Goal: Communication & Community: Answer question/provide support

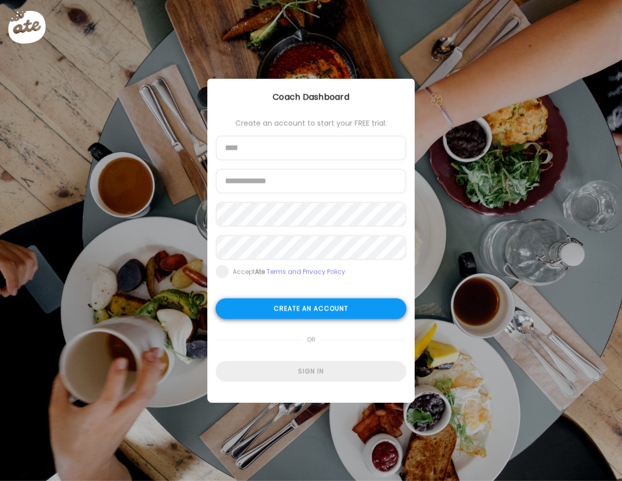
click at [320, 200] on form "Create an account to start your FREE trial: Name Email address Password Re-ente…" at bounding box center [311, 250] width 191 height 263
drag, startPoint x: 310, startPoint y: 309, endPoint x: 322, endPoint y: 341, distance: 34.3
click at [322, 341] on form "Create an account to start your FREE trial: Name Email address Password Re-ente…" at bounding box center [311, 250] width 191 height 263
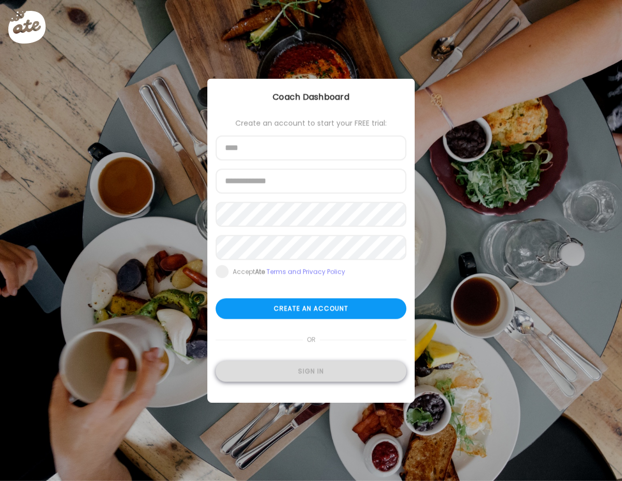
click at [320, 375] on div "Sign in" at bounding box center [311, 372] width 191 height 21
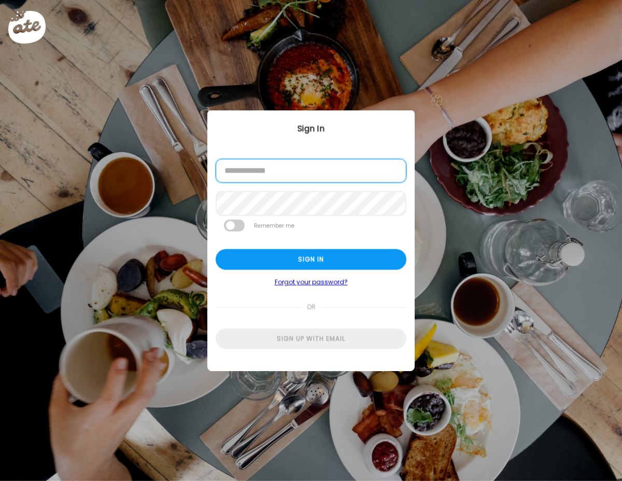
click at [308, 173] on input "email" at bounding box center [311, 171] width 191 height 24
type input "**********"
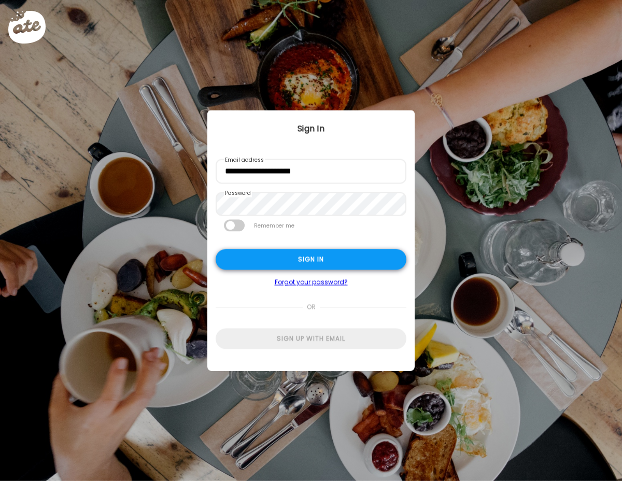
click at [296, 263] on div "Sign in" at bounding box center [311, 259] width 191 height 21
type input "**********"
type textarea "**********"
type input "**********"
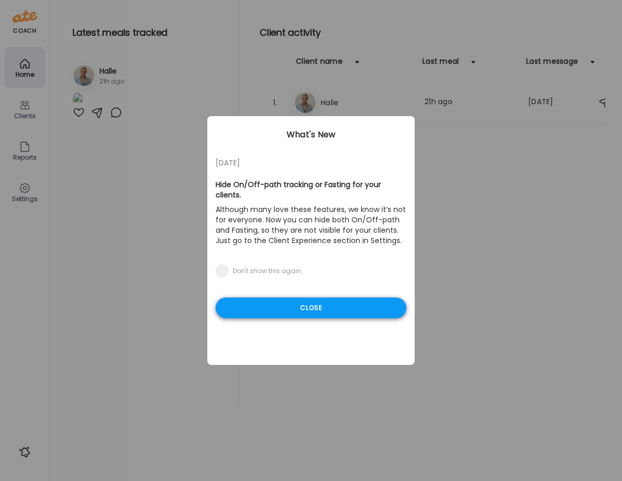
click at [304, 304] on div "Close" at bounding box center [311, 308] width 191 height 21
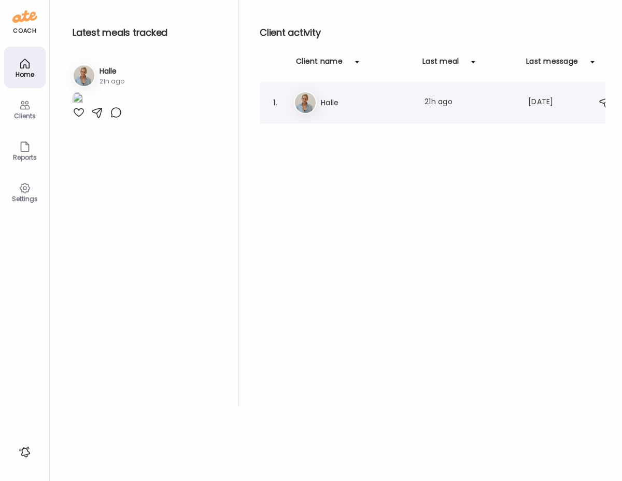
click at [338, 101] on h3 "Halle" at bounding box center [366, 102] width 91 height 12
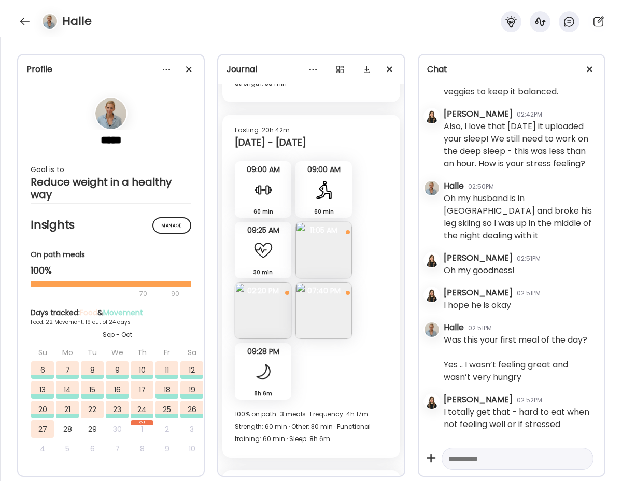
scroll to position [9376, 0]
click at [261, 252] on div at bounding box center [263, 249] width 21 height 21
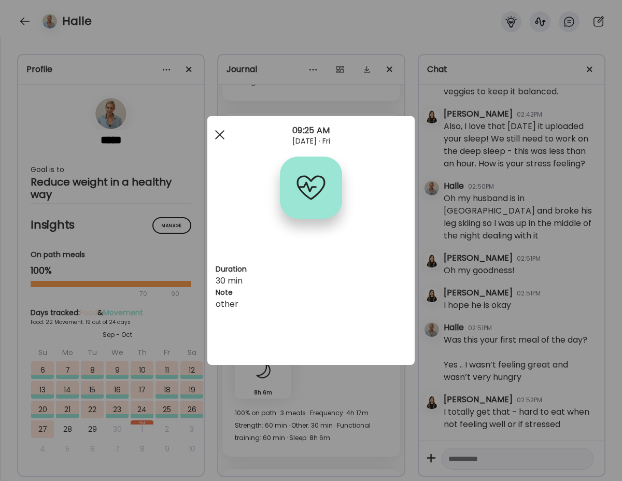
click at [216, 132] on div at bounding box center [220, 134] width 21 height 21
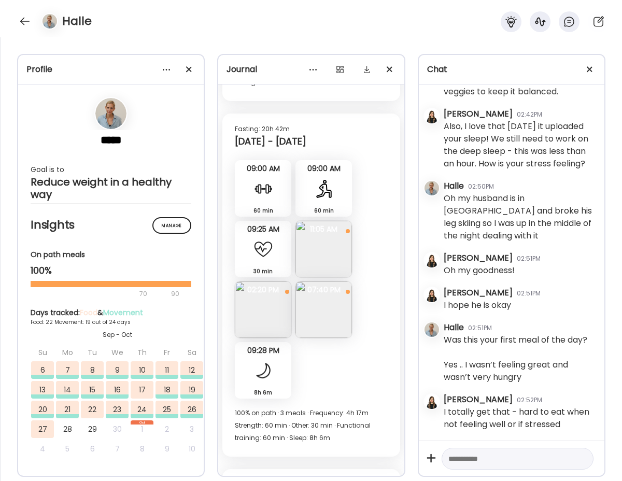
click at [327, 245] on img at bounding box center [324, 249] width 57 height 57
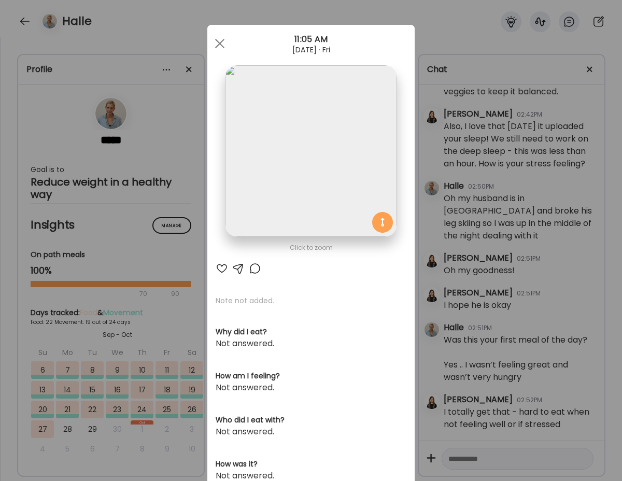
click at [221, 268] on div at bounding box center [222, 268] width 12 height 12
click at [218, 41] on span at bounding box center [219, 43] width 9 height 9
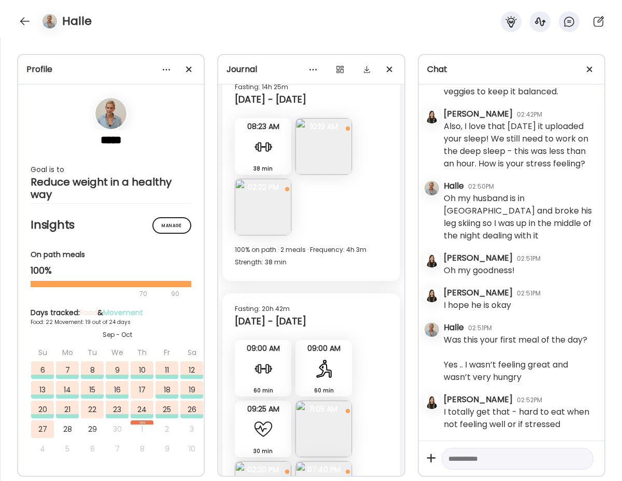
scroll to position [9189, 0]
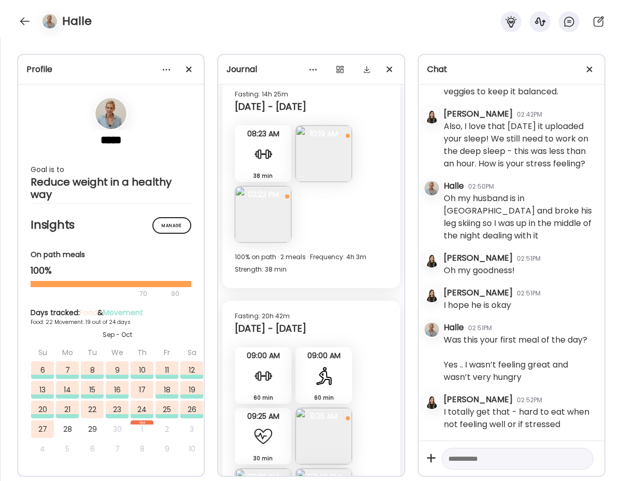
click at [258, 238] on img at bounding box center [263, 214] width 57 height 57
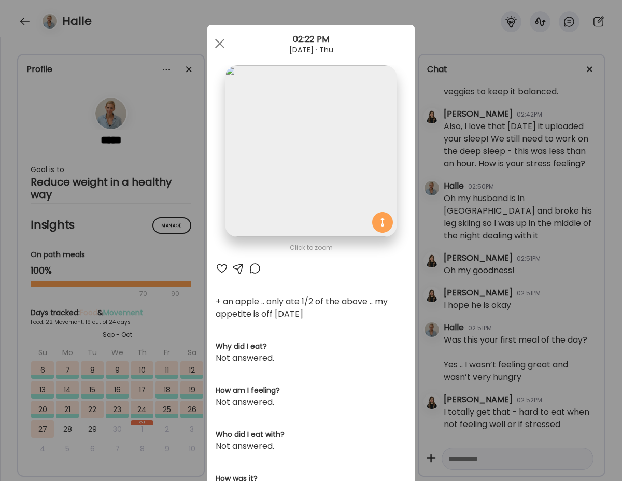
click at [221, 270] on div at bounding box center [222, 268] width 12 height 12
click at [219, 39] on div at bounding box center [220, 43] width 21 height 21
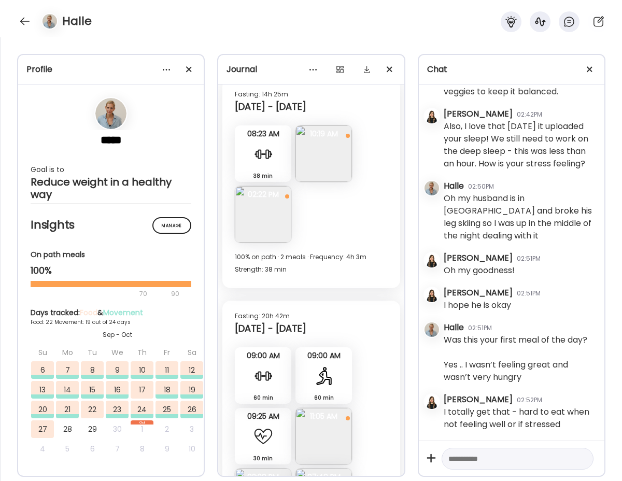
click at [346, 174] on img at bounding box center [324, 154] width 57 height 57
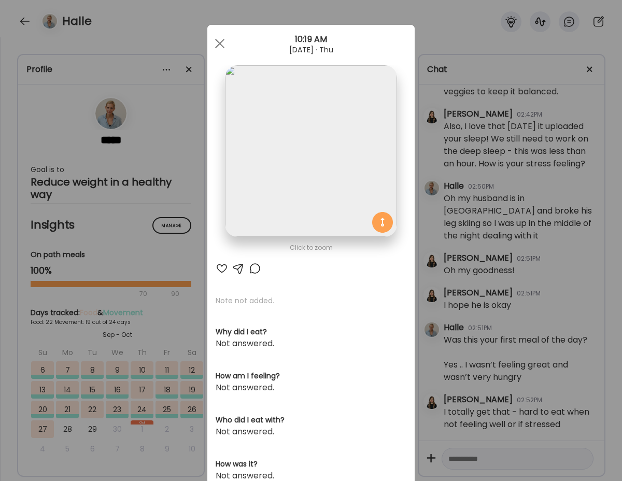
click at [223, 266] on div at bounding box center [222, 268] width 12 height 12
click at [225, 31] on div "Ate Coach Dashboard 10:19 AM [DATE] · Thu" at bounding box center [310, 43] width 207 height 37
click at [218, 43] on span at bounding box center [219, 43] width 9 height 9
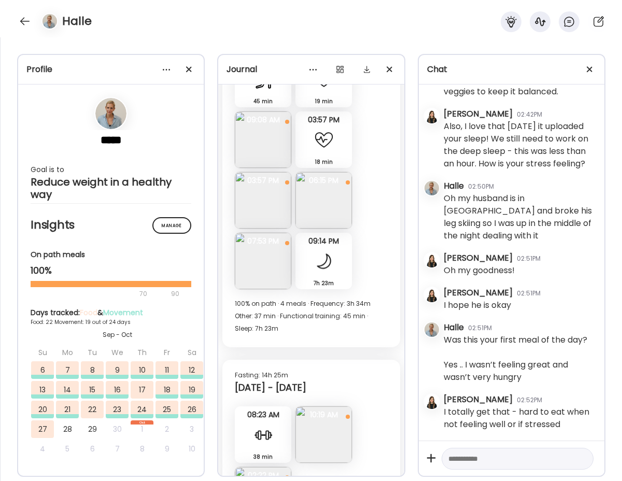
scroll to position [8904, 0]
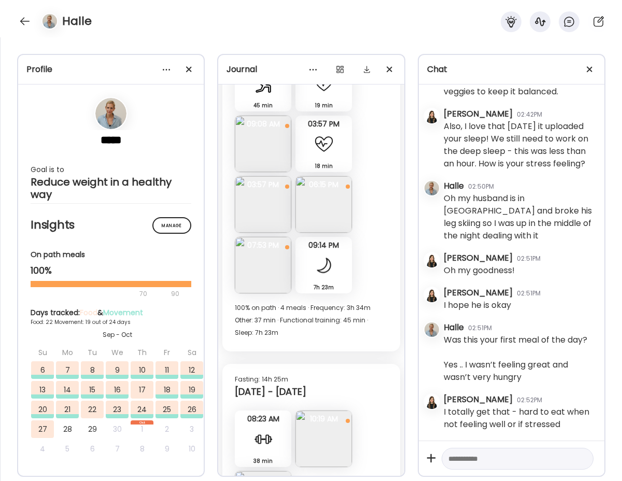
click at [273, 276] on img at bounding box center [263, 265] width 57 height 57
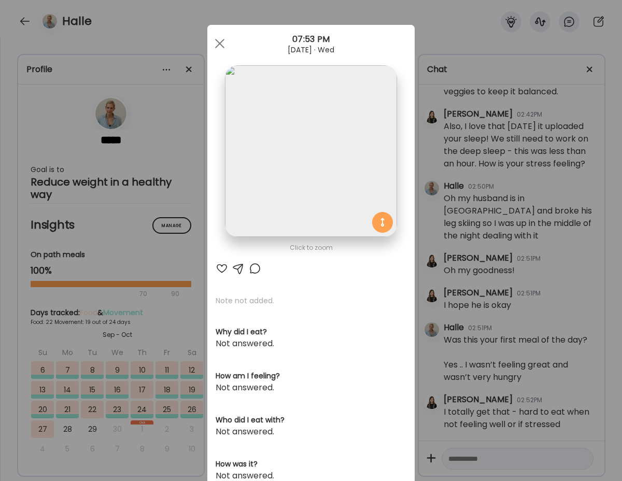
click at [221, 269] on div at bounding box center [222, 268] width 12 height 12
click at [221, 37] on div at bounding box center [220, 43] width 21 height 21
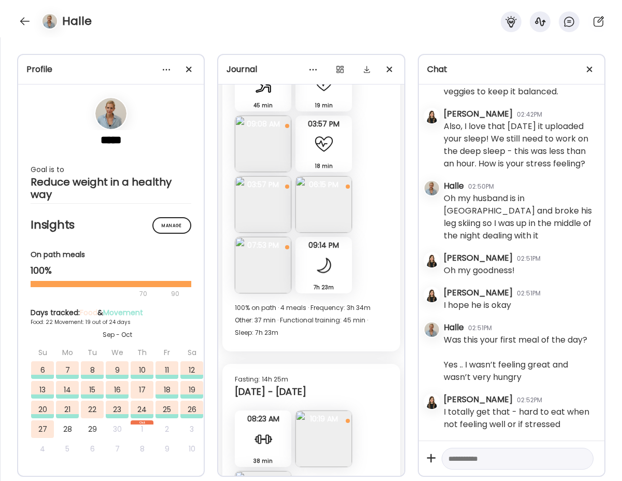
click at [257, 198] on img at bounding box center [263, 204] width 57 height 57
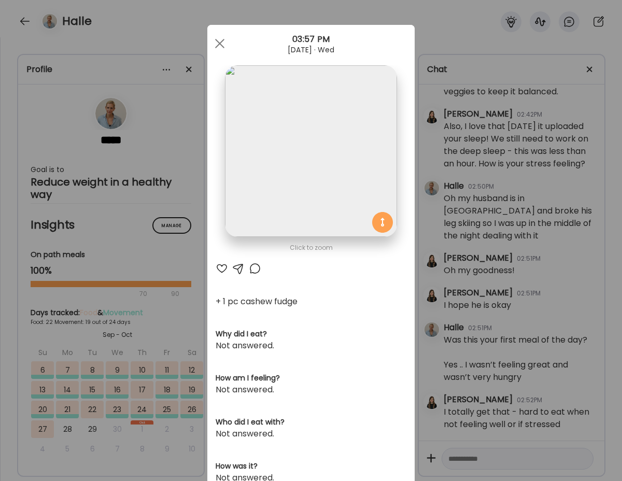
click at [221, 269] on div at bounding box center [222, 268] width 12 height 12
click at [218, 38] on div at bounding box center [220, 43] width 21 height 21
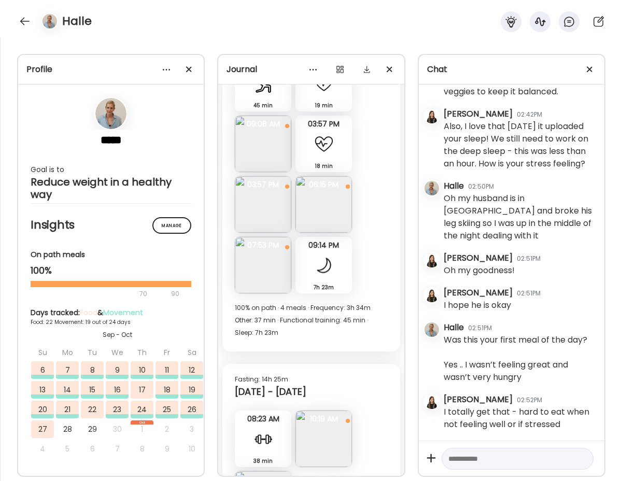
click at [265, 150] on img at bounding box center [263, 144] width 57 height 57
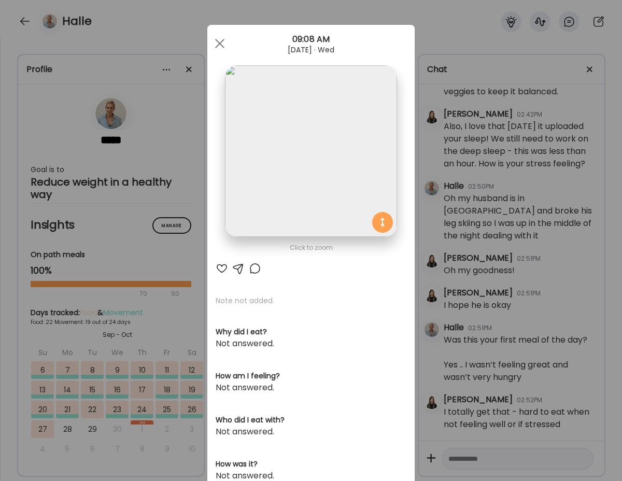
click at [223, 267] on div at bounding box center [222, 268] width 12 height 12
click at [220, 43] on span at bounding box center [219, 43] width 9 height 9
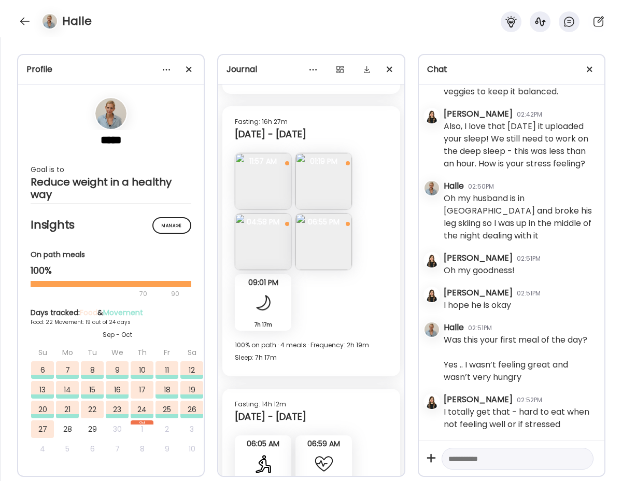
scroll to position [8524, 0]
click at [326, 262] on img at bounding box center [324, 241] width 57 height 57
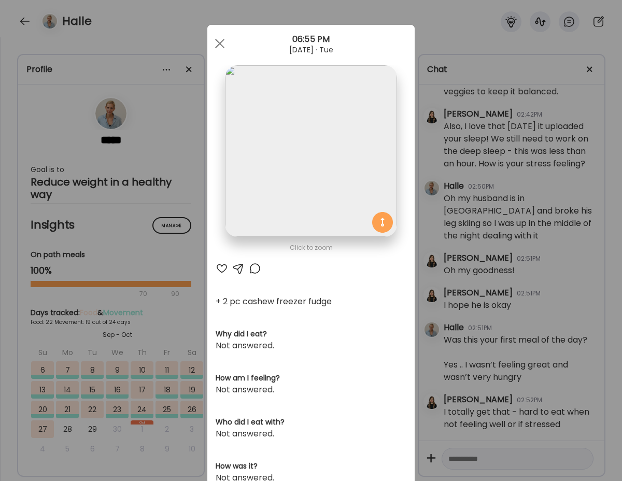
click at [224, 263] on div at bounding box center [222, 268] width 12 height 12
click at [217, 46] on span at bounding box center [219, 43] width 9 height 9
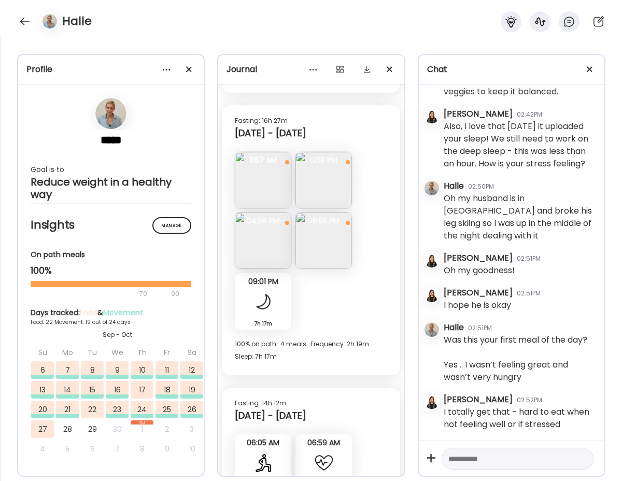
click at [344, 182] on img at bounding box center [324, 180] width 57 height 57
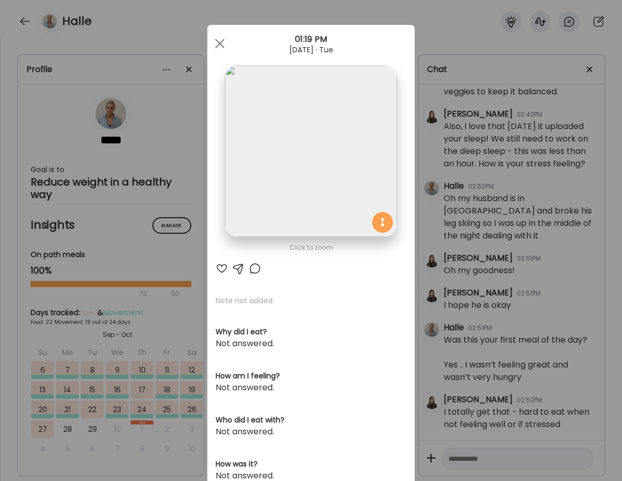
click at [223, 268] on div at bounding box center [222, 268] width 12 height 12
click at [219, 44] on span at bounding box center [219, 43] width 9 height 9
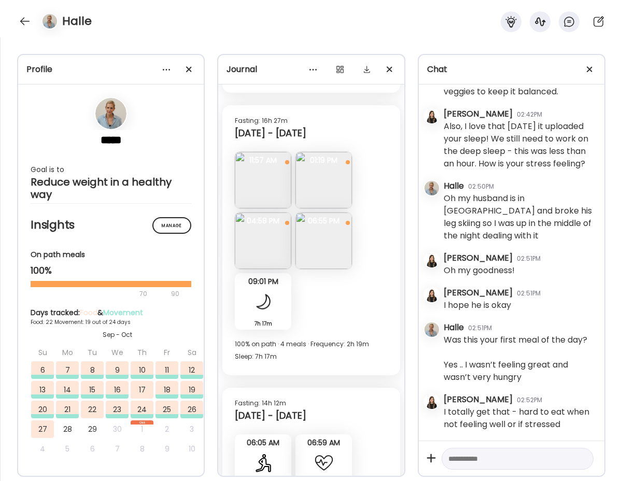
click at [271, 175] on img at bounding box center [263, 180] width 57 height 57
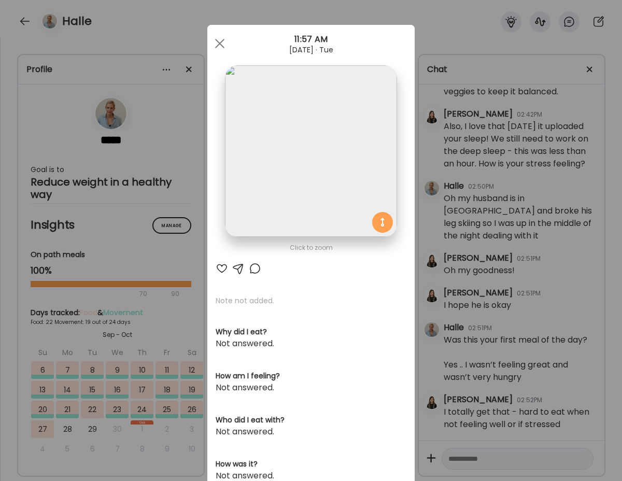
click at [225, 269] on div at bounding box center [222, 268] width 12 height 12
click at [219, 41] on div at bounding box center [220, 43] width 21 height 21
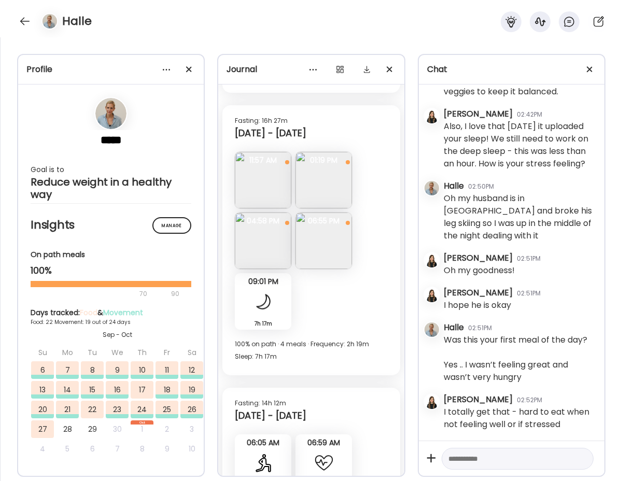
click at [256, 228] on img at bounding box center [263, 241] width 57 height 57
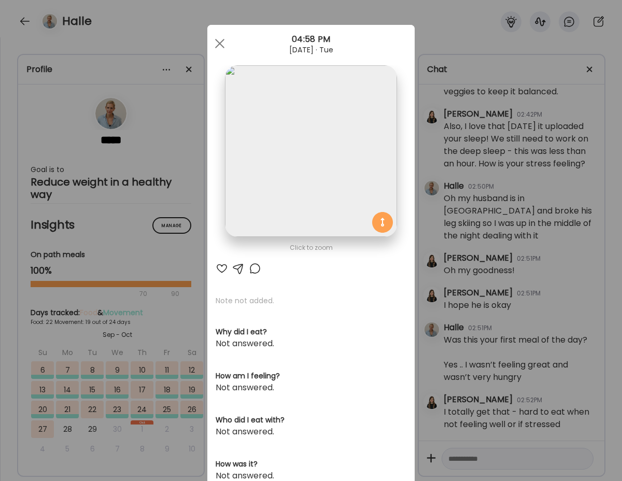
click at [223, 268] on div at bounding box center [222, 268] width 12 height 12
click at [218, 47] on div at bounding box center [220, 43] width 21 height 21
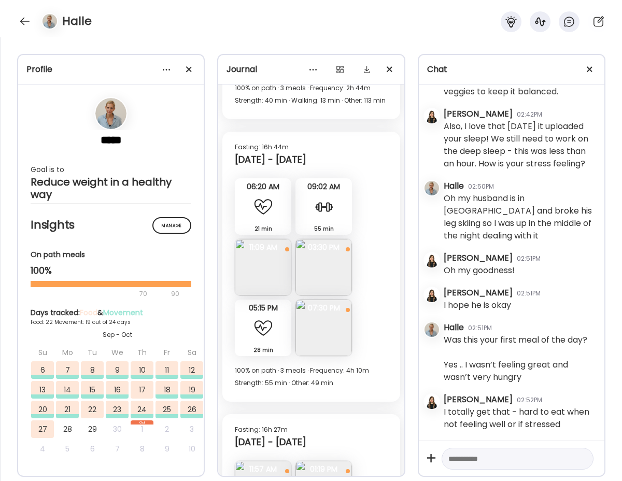
scroll to position [8215, 0]
click at [261, 274] on img at bounding box center [263, 268] width 57 height 57
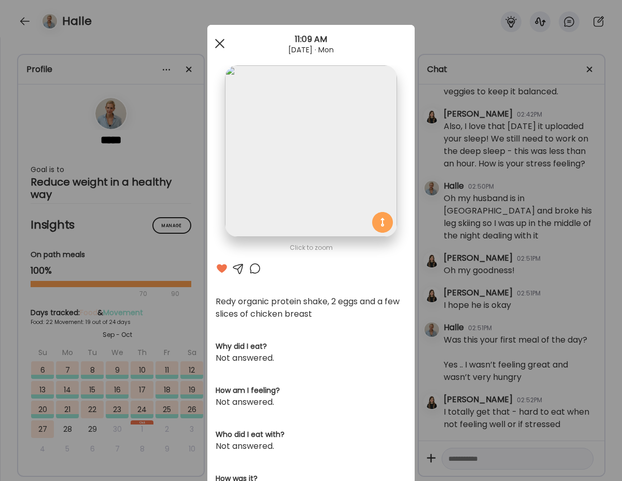
click at [216, 44] on div at bounding box center [220, 43] width 21 height 21
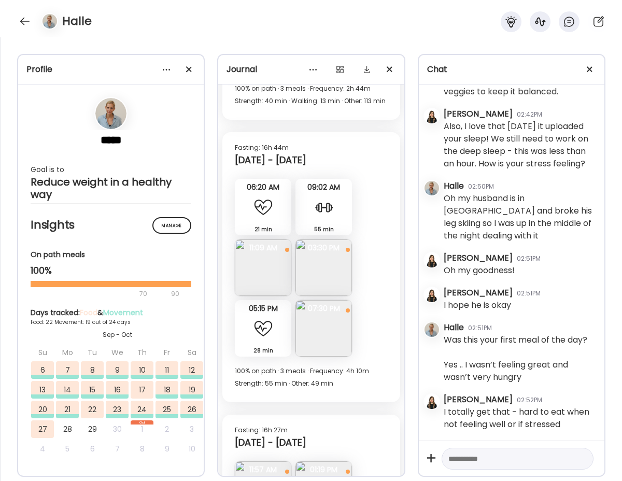
click at [314, 326] on img at bounding box center [324, 328] width 57 height 57
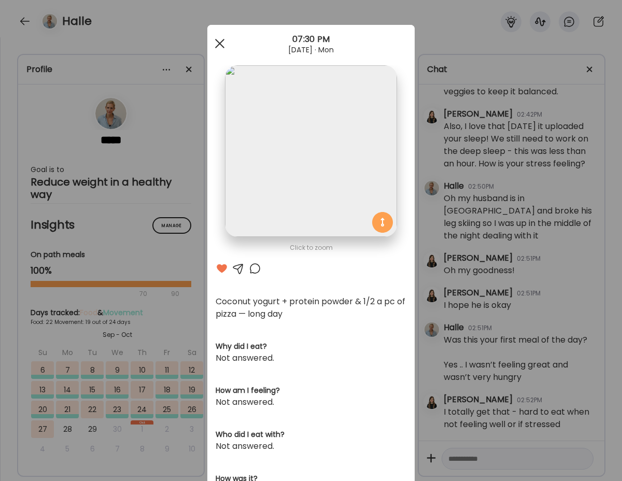
click at [217, 40] on span at bounding box center [219, 43] width 9 height 9
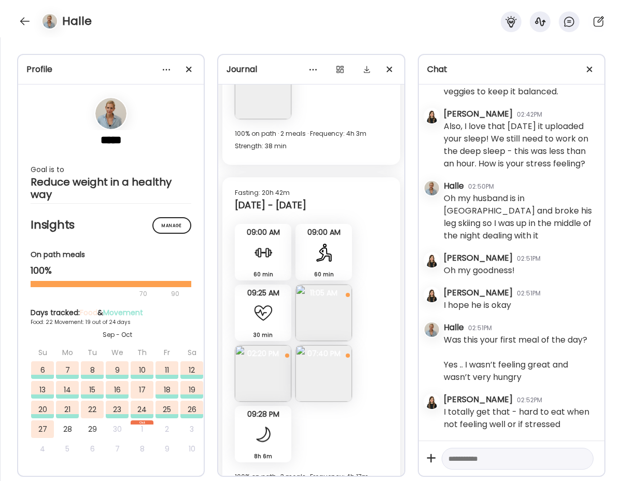
scroll to position [9317, 0]
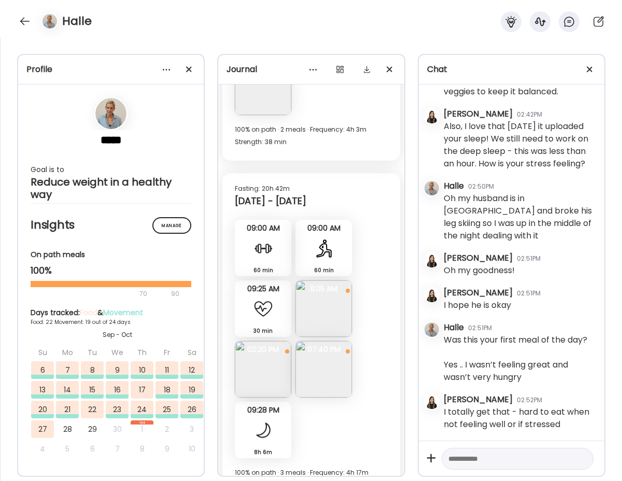
click at [267, 363] on img at bounding box center [263, 369] width 57 height 57
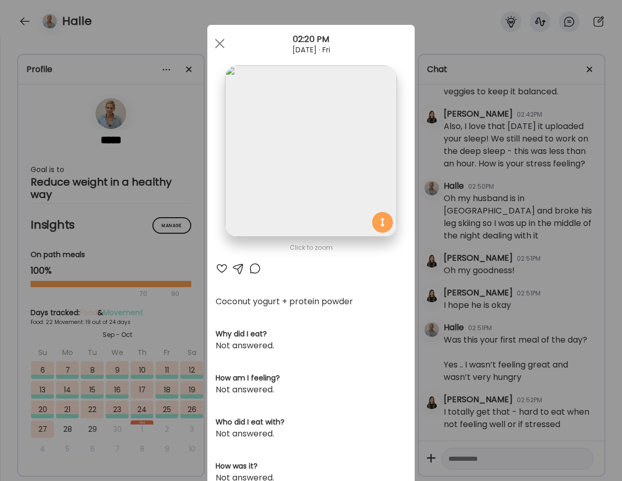
click at [224, 265] on div at bounding box center [222, 268] width 12 height 12
click at [219, 50] on div at bounding box center [220, 43] width 21 height 21
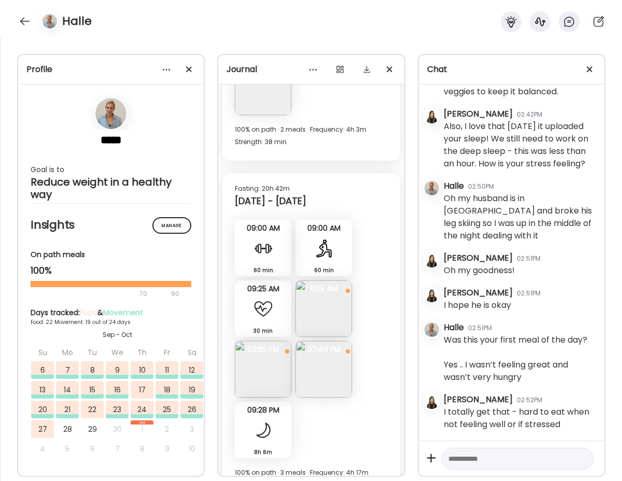
click at [315, 367] on img at bounding box center [324, 369] width 57 height 57
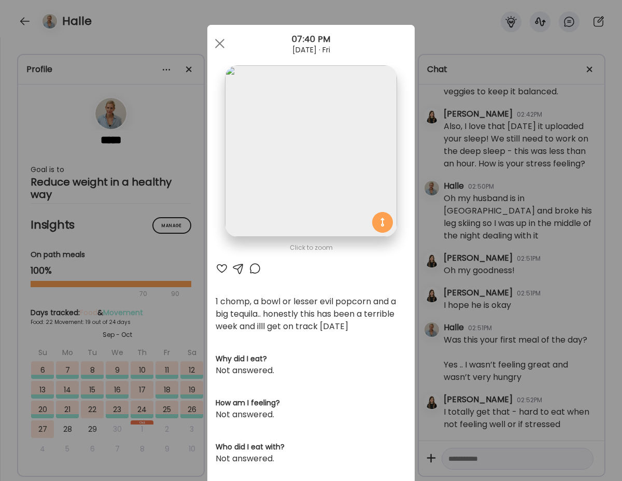
click at [235, 268] on div at bounding box center [238, 268] width 12 height 12
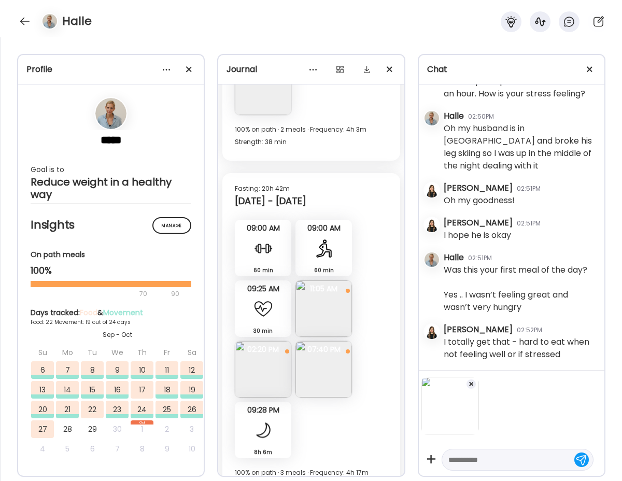
click at [475, 454] on textarea at bounding box center [509, 460] width 120 height 12
type textarea "**********"
click at [581, 458] on div at bounding box center [582, 459] width 15 height 15
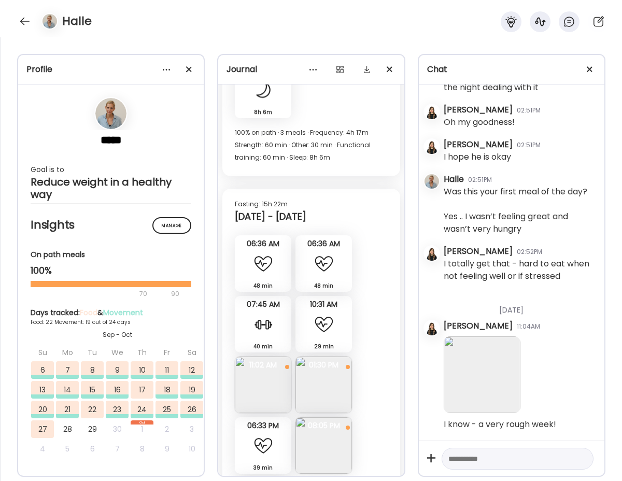
scroll to position [9661, 0]
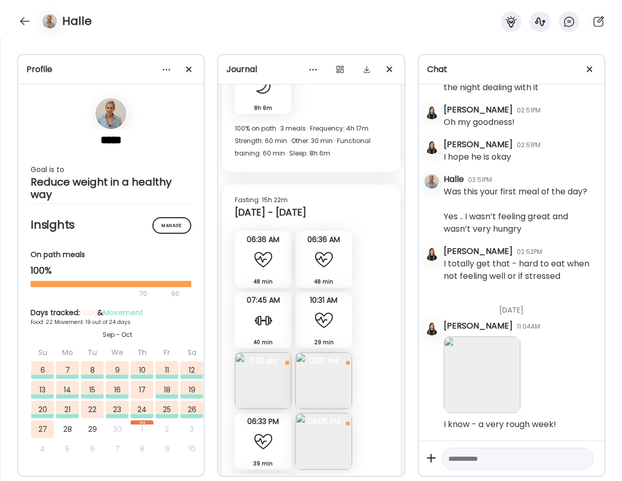
click at [271, 378] on img at bounding box center [263, 381] width 57 height 57
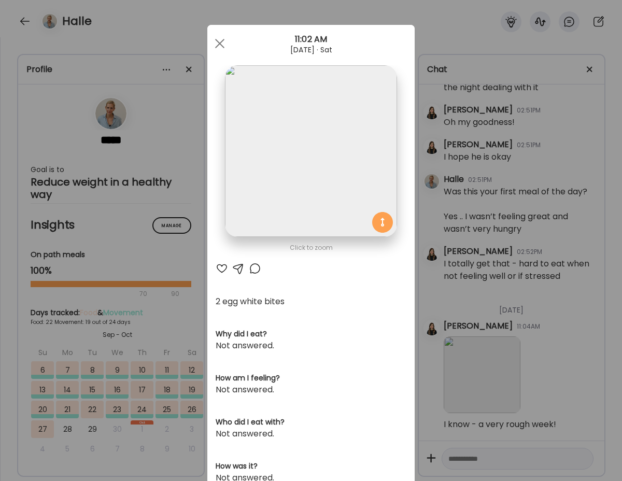
click at [220, 267] on div at bounding box center [222, 268] width 12 height 12
click at [218, 40] on div at bounding box center [220, 43] width 21 height 21
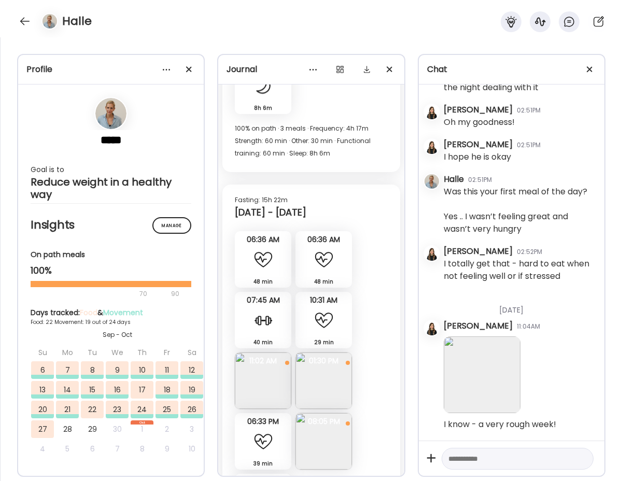
click at [311, 385] on img at bounding box center [324, 381] width 57 height 57
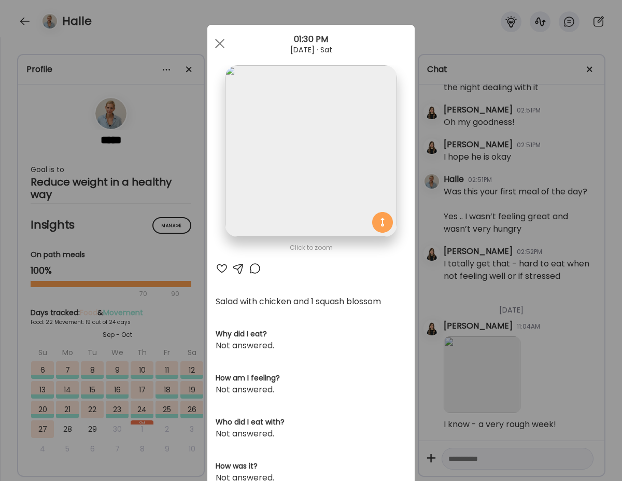
click at [219, 267] on div at bounding box center [222, 268] width 12 height 12
click at [219, 45] on div at bounding box center [220, 43] width 21 height 21
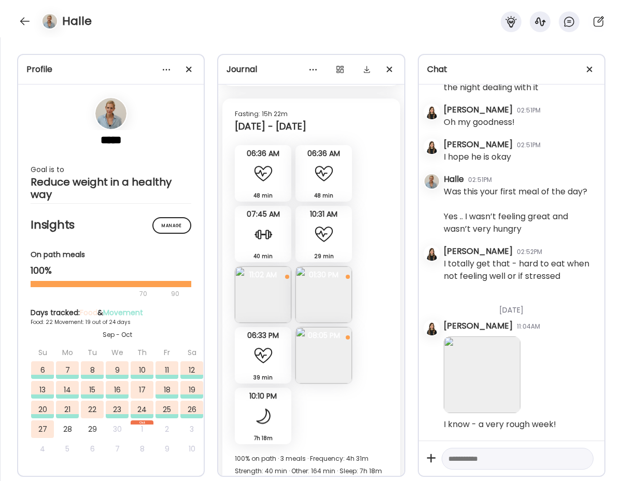
scroll to position [9757, 0]
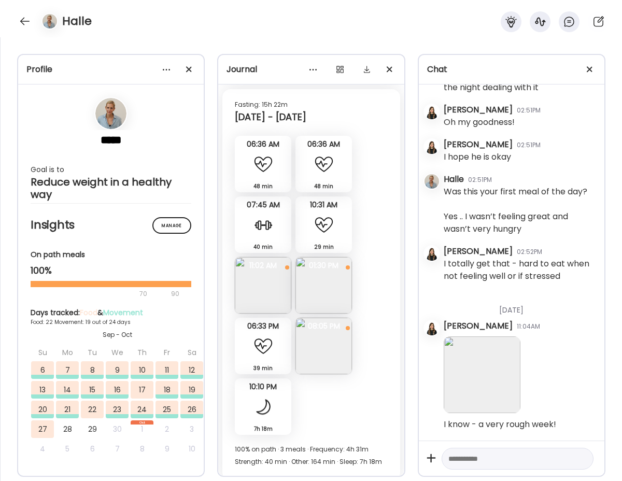
click at [307, 355] on img at bounding box center [324, 346] width 57 height 57
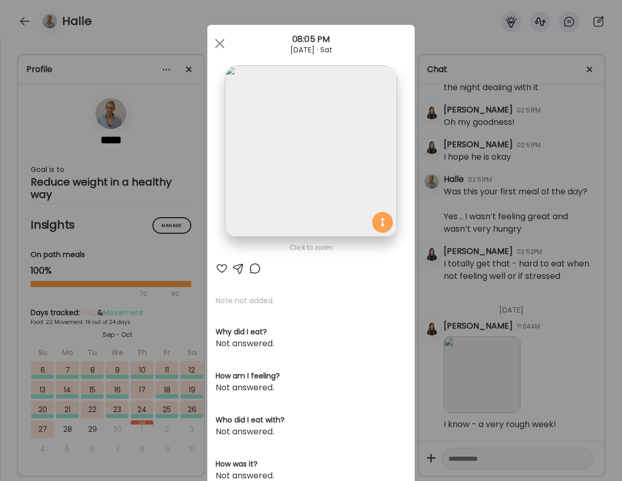
click at [224, 269] on div at bounding box center [222, 268] width 12 height 12
click at [220, 44] on span at bounding box center [219, 43] width 9 height 9
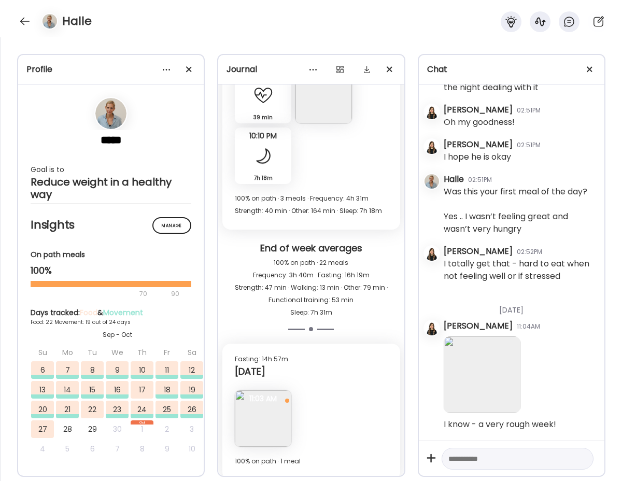
scroll to position [10016, 0]
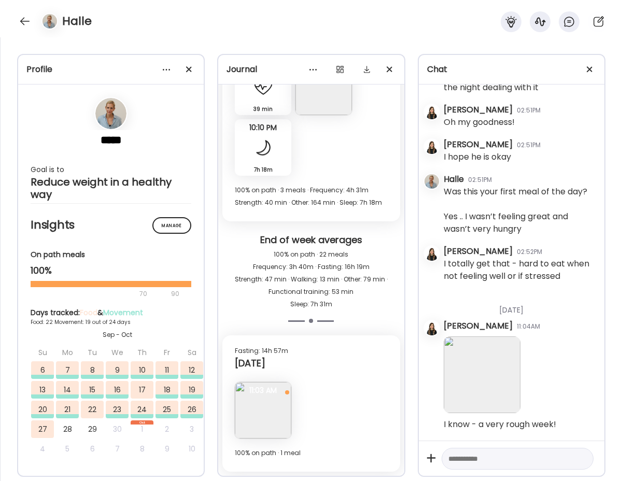
click at [280, 421] on img at bounding box center [263, 410] width 57 height 57
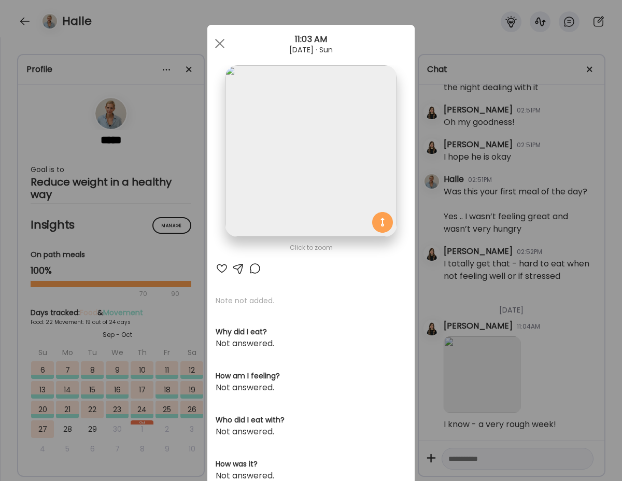
click at [221, 269] on div at bounding box center [222, 268] width 12 height 12
click at [220, 46] on div at bounding box center [220, 43] width 21 height 21
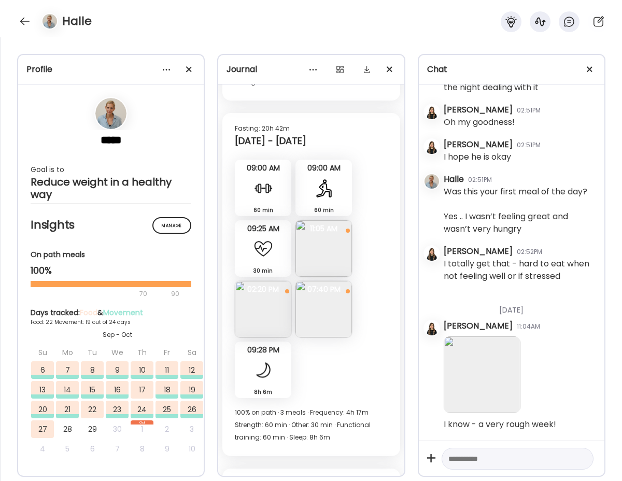
scroll to position [9375, 0]
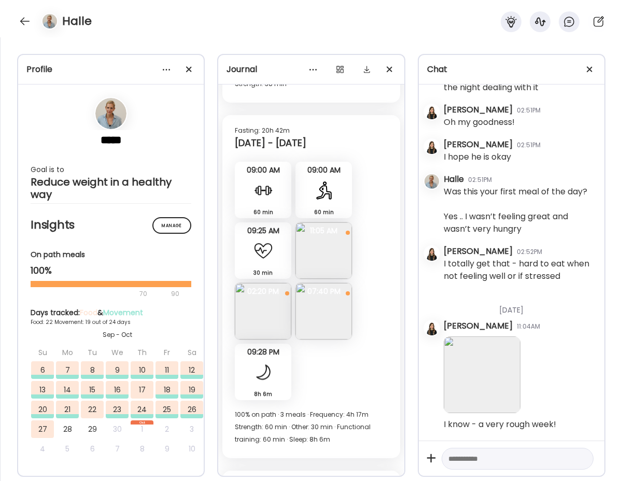
click at [318, 319] on img at bounding box center [324, 311] width 57 height 57
